Goal: Transaction & Acquisition: Download file/media

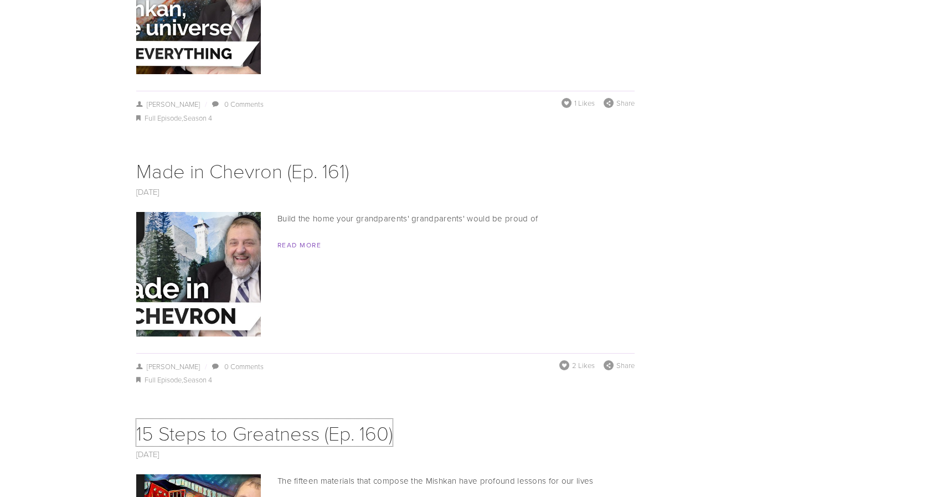
scroll to position [2044, 0]
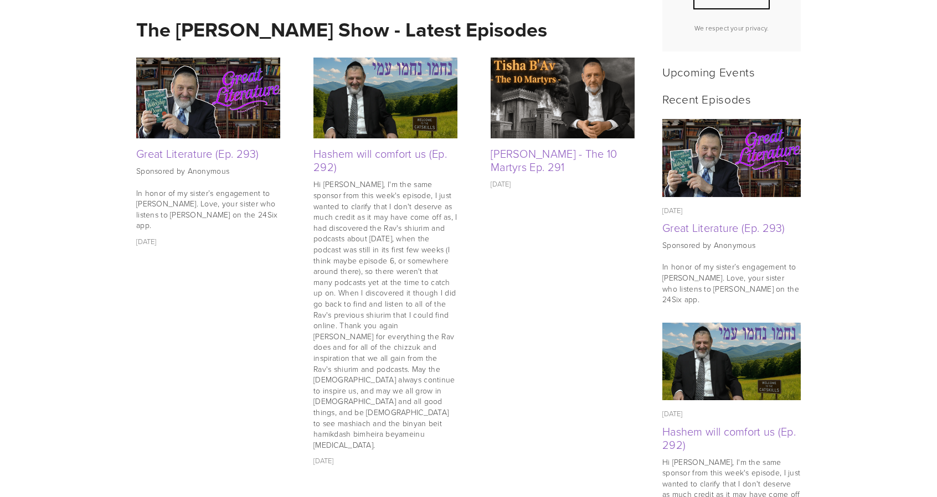
scroll to position [435, 0]
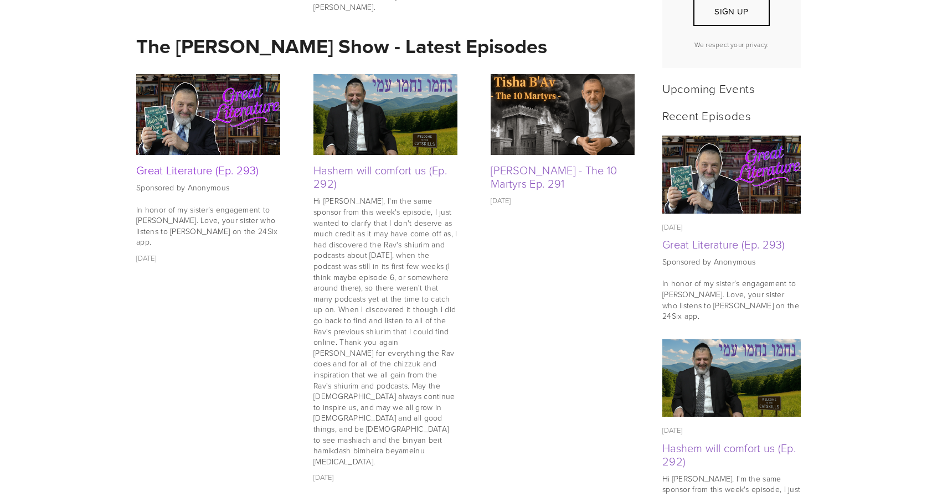
click at [207, 175] on link "Great Literature (Ep. 293)" at bounding box center [197, 170] width 123 height 16
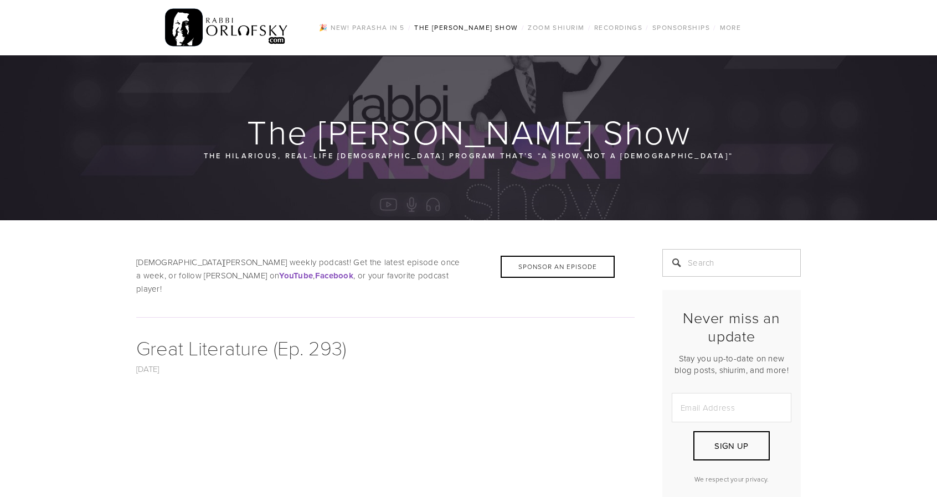
scroll to position [268, 0]
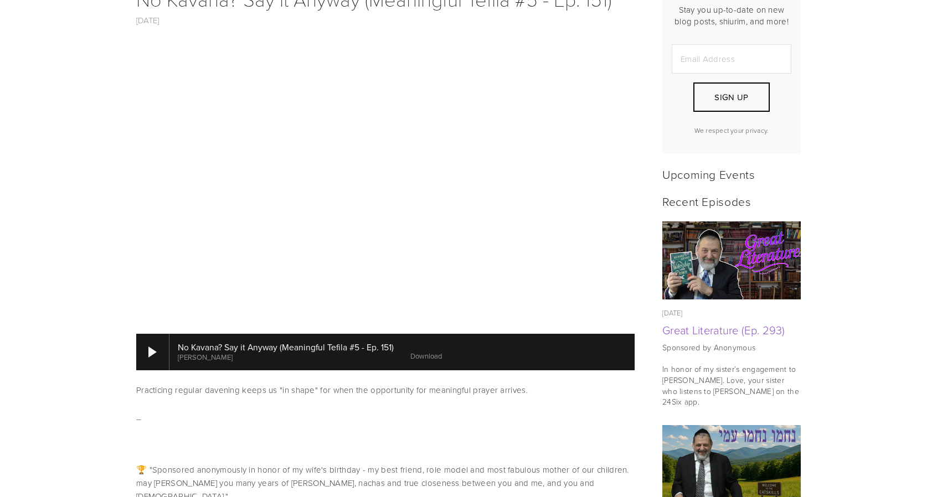
click at [427, 351] on link "Download" at bounding box center [427, 356] width 32 height 10
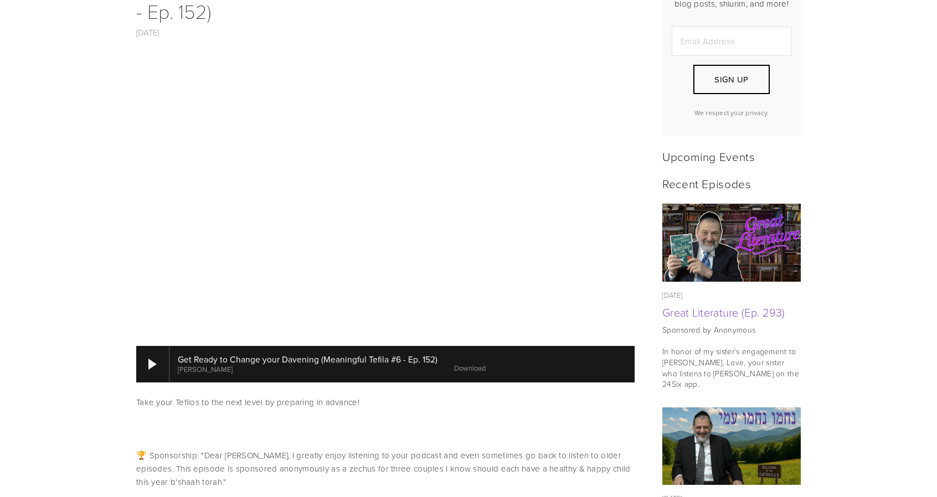
scroll to position [372, 0]
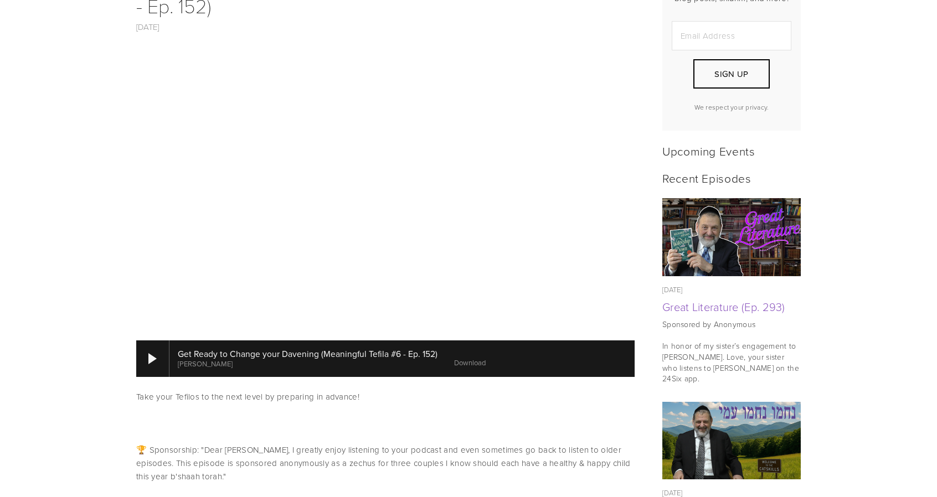
click at [475, 358] on link "Download" at bounding box center [470, 363] width 32 height 10
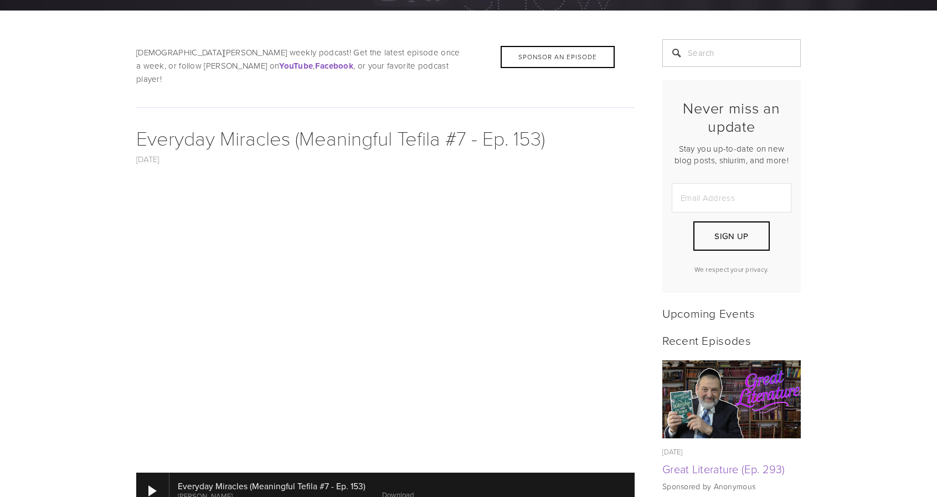
scroll to position [220, 0]
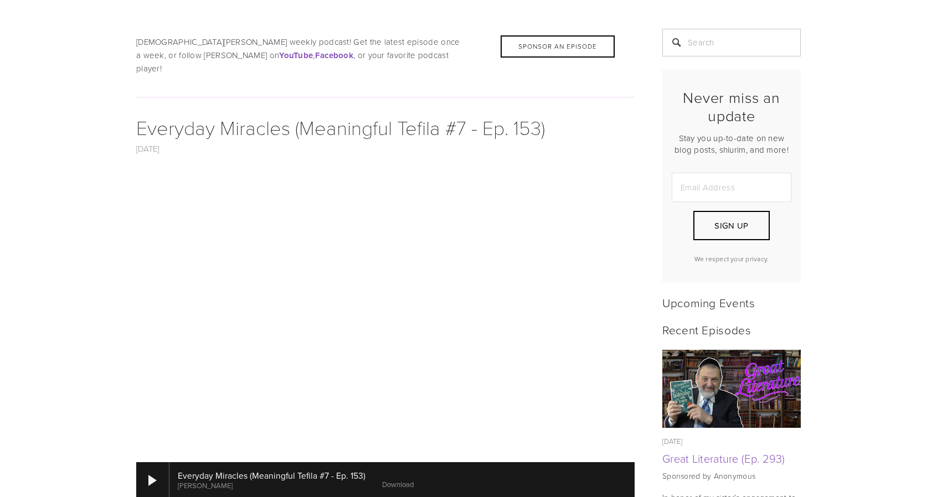
click at [393, 480] on link "Download" at bounding box center [398, 485] width 32 height 10
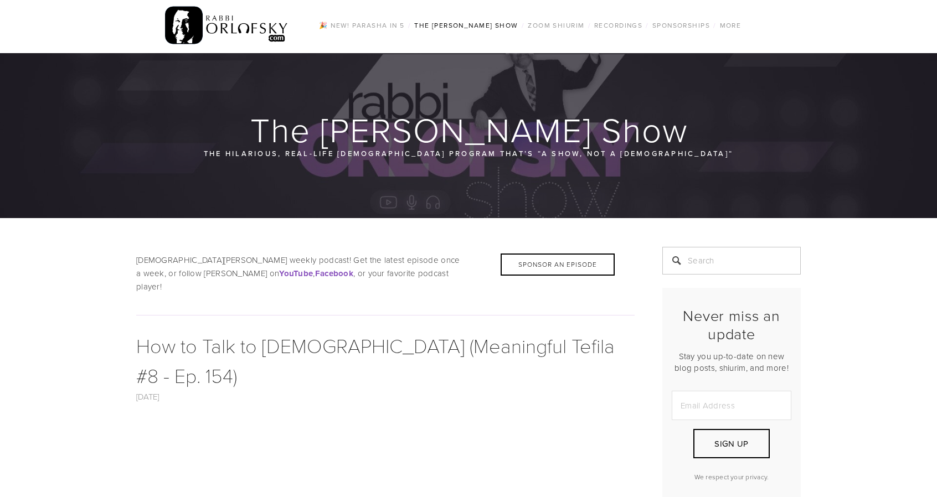
scroll to position [211, 0]
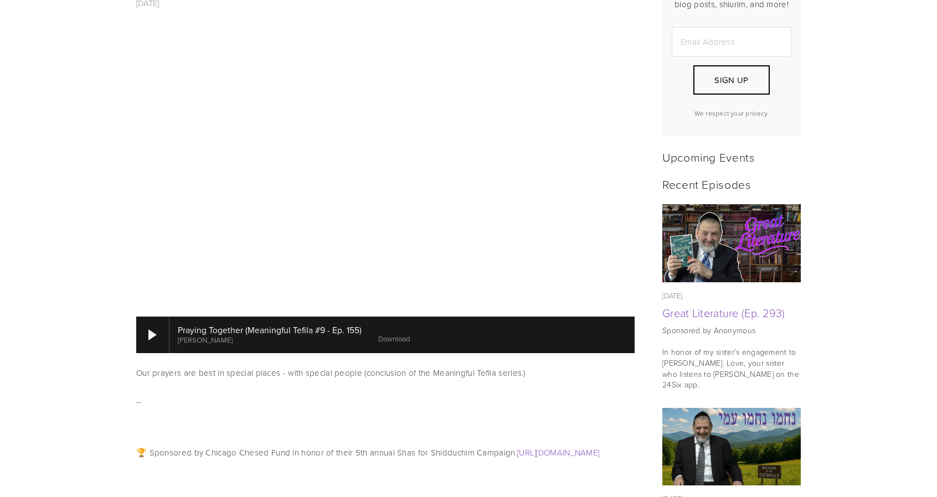
scroll to position [437, 0]
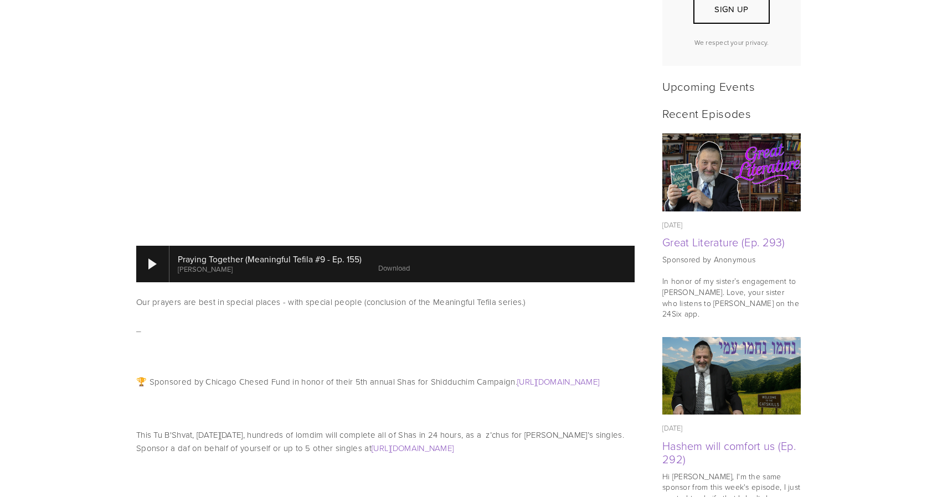
click at [385, 263] on link "Download" at bounding box center [394, 268] width 32 height 10
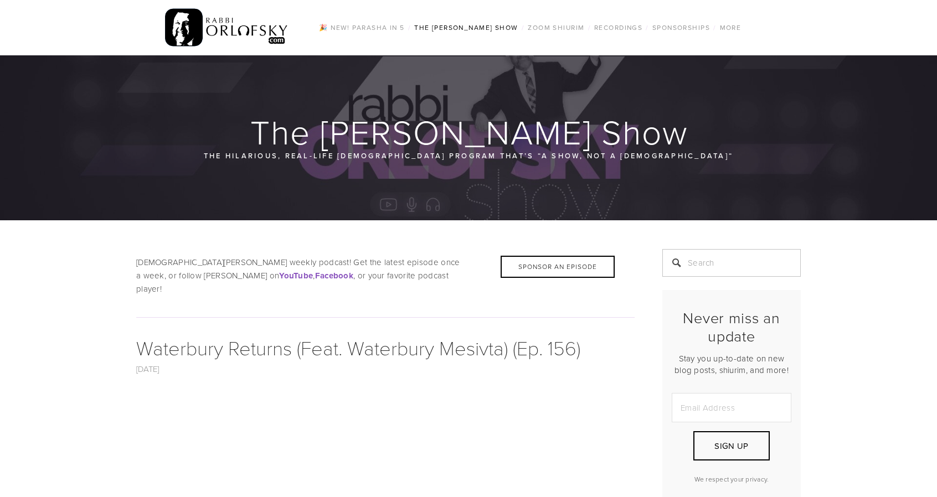
scroll to position [440, 0]
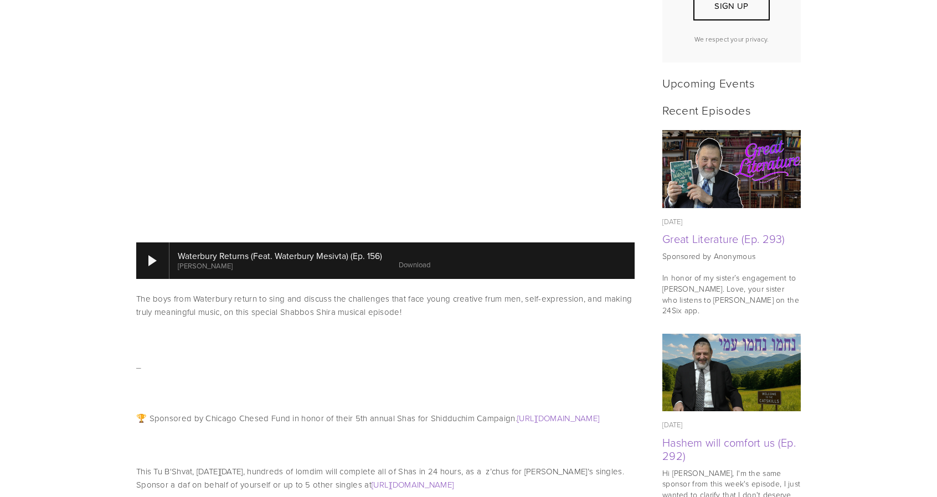
click at [407, 260] on link "Download" at bounding box center [415, 265] width 32 height 10
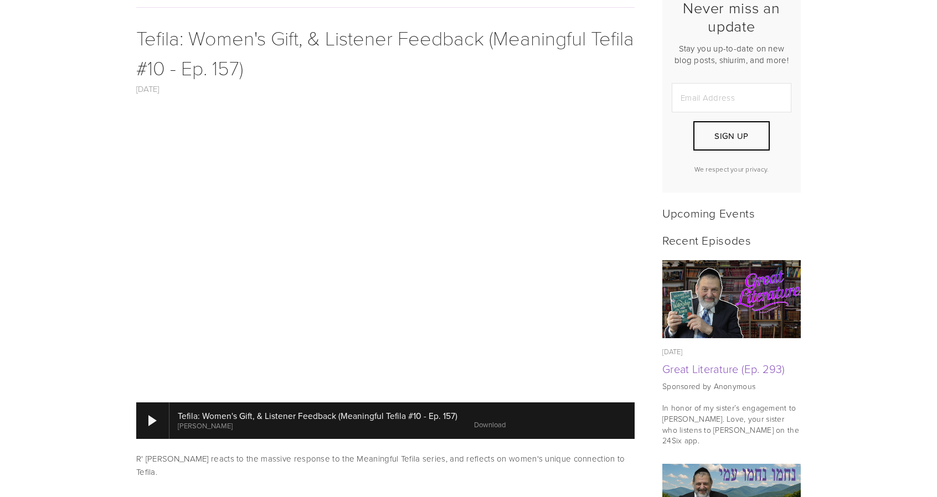
scroll to position [312, 0]
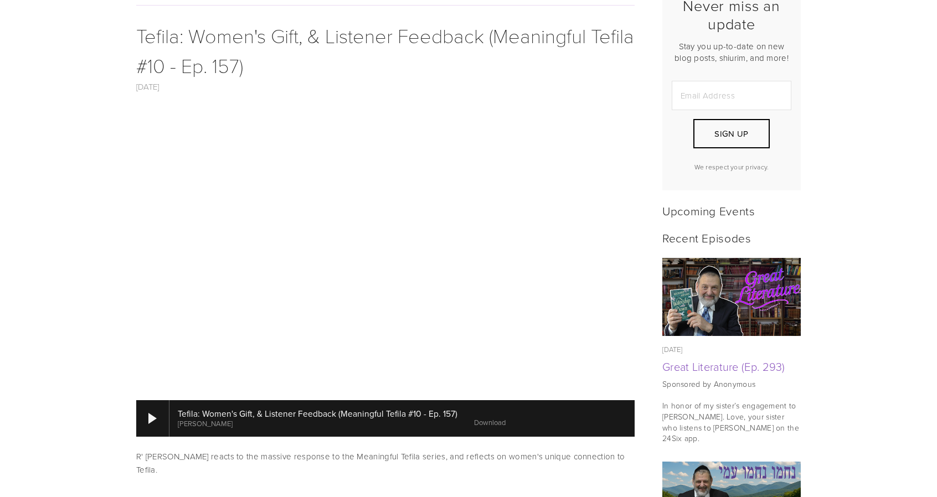
click at [484, 418] on link "Download" at bounding box center [490, 423] width 32 height 10
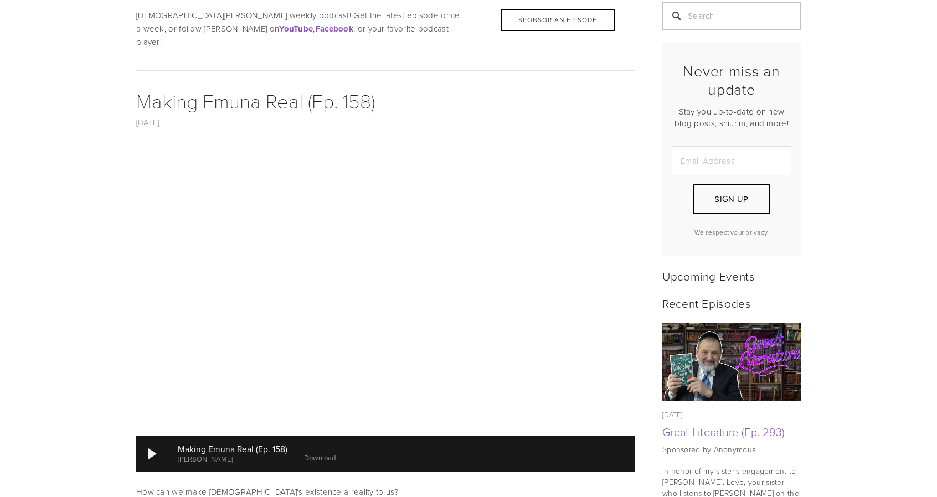
scroll to position [272, 0]
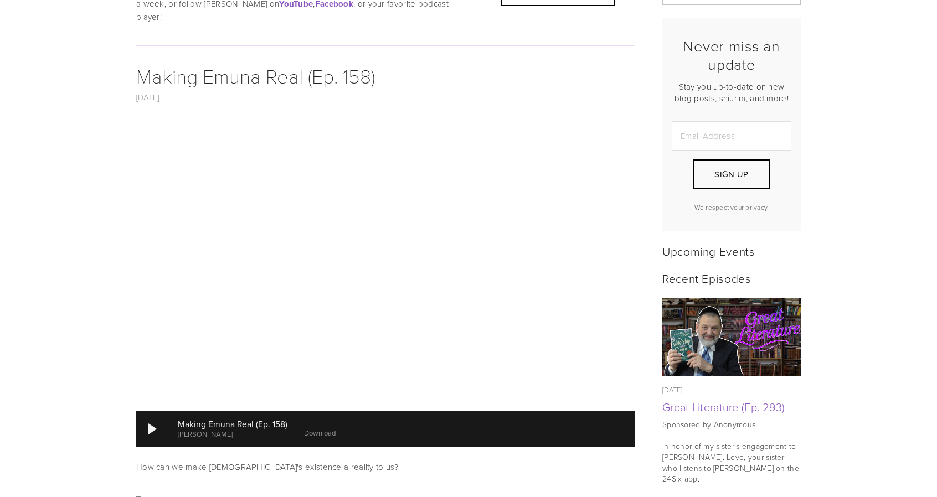
click at [317, 428] on link "Download" at bounding box center [320, 433] width 32 height 10
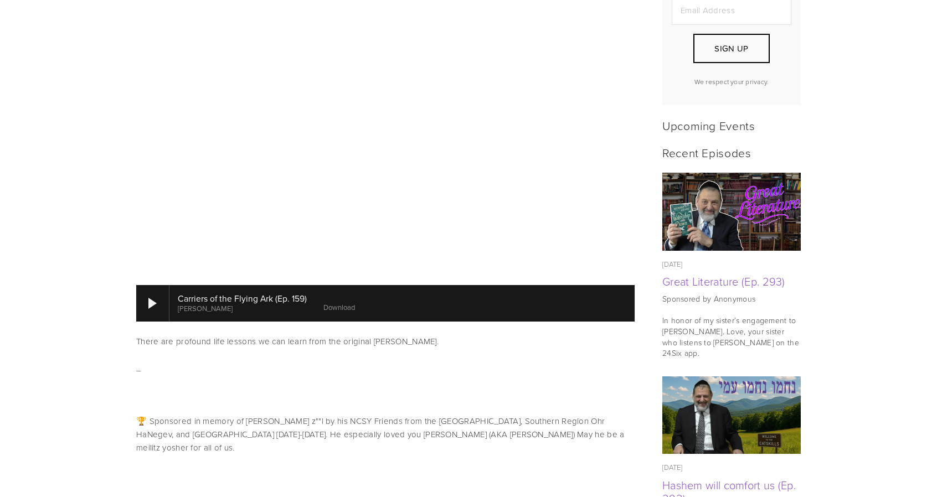
scroll to position [401, 0]
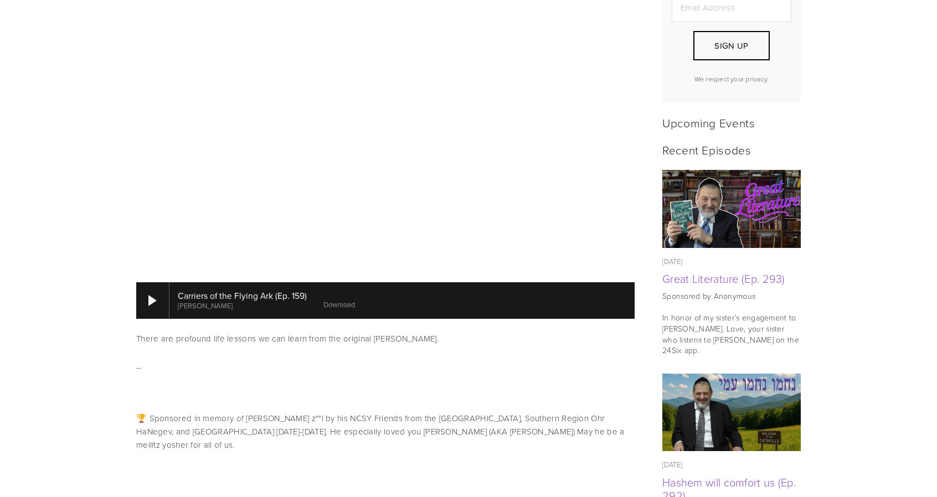
click at [336, 300] on link "Download" at bounding box center [340, 305] width 32 height 10
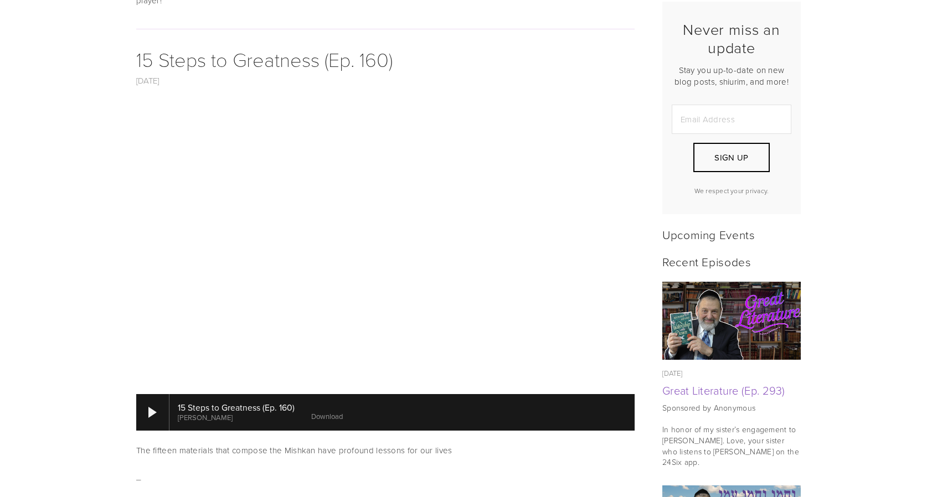
scroll to position [289, 0]
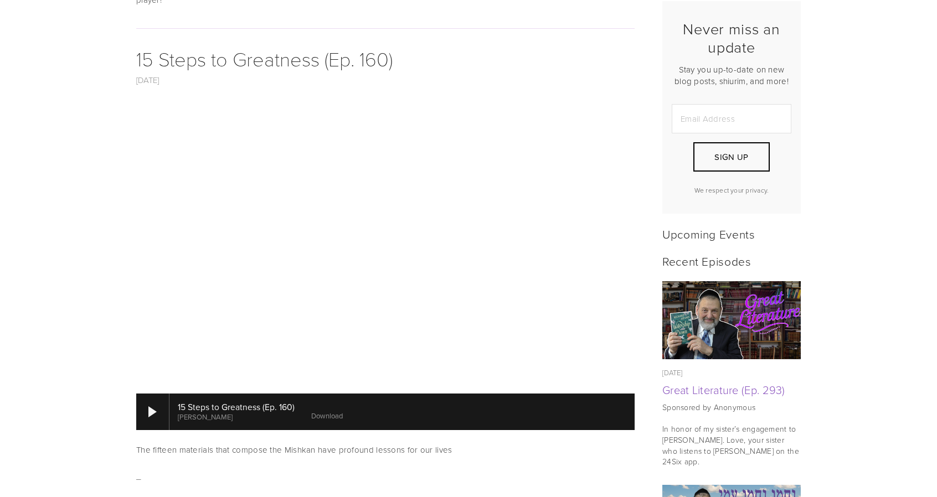
click at [329, 411] on link "Download" at bounding box center [327, 416] width 32 height 10
